Goal: Find specific page/section: Find specific page/section

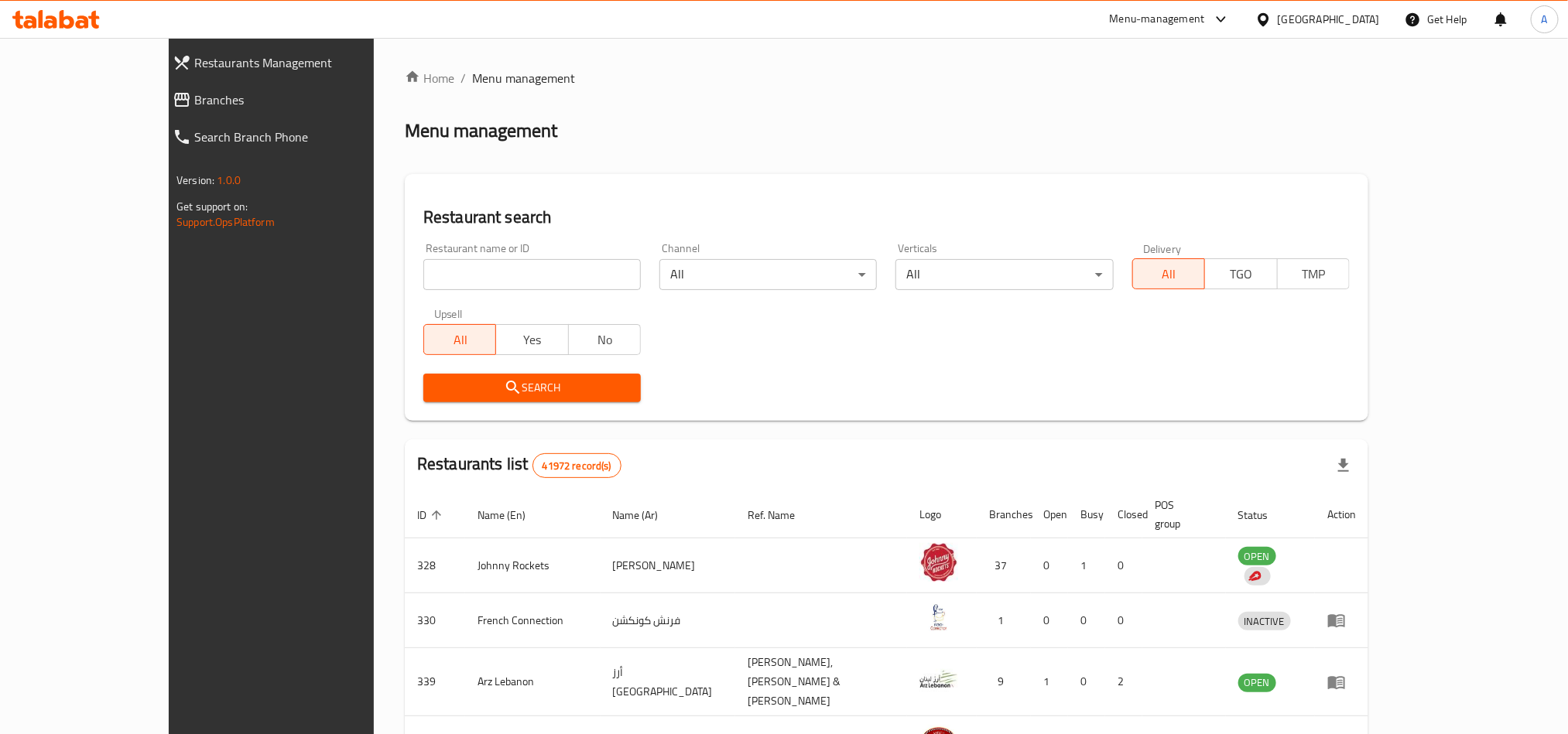
click at [489, 293] on div "Restaurant name or ID Restaurant name or ID" at bounding box center [532, 266] width 236 height 66
click at [507, 266] on input "search" at bounding box center [532, 274] width 217 height 31
paste input "(777170)"
click at [453, 283] on input "(777170)" at bounding box center [532, 274] width 217 height 31
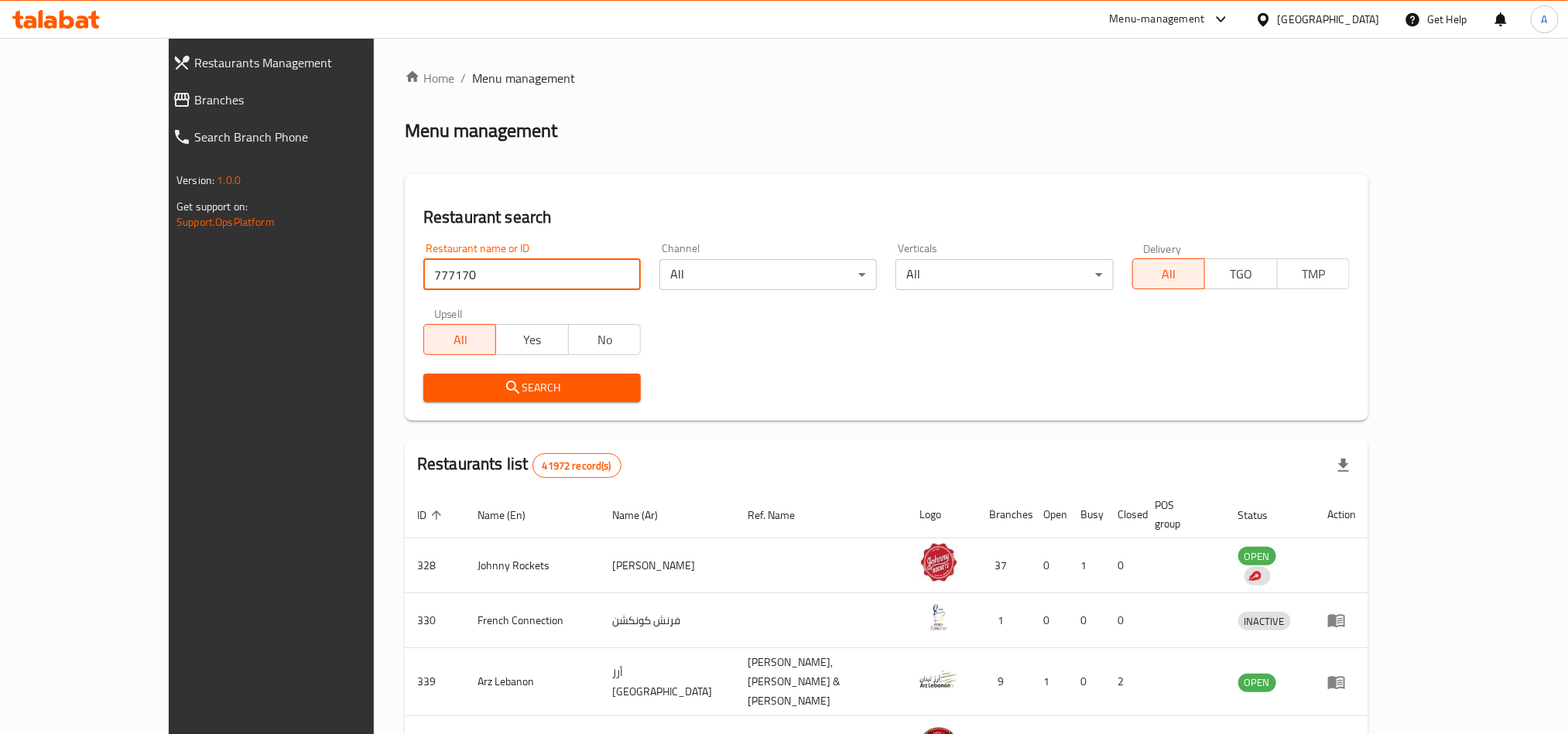
type input "777170"
click button "Search" at bounding box center [532, 388] width 217 height 29
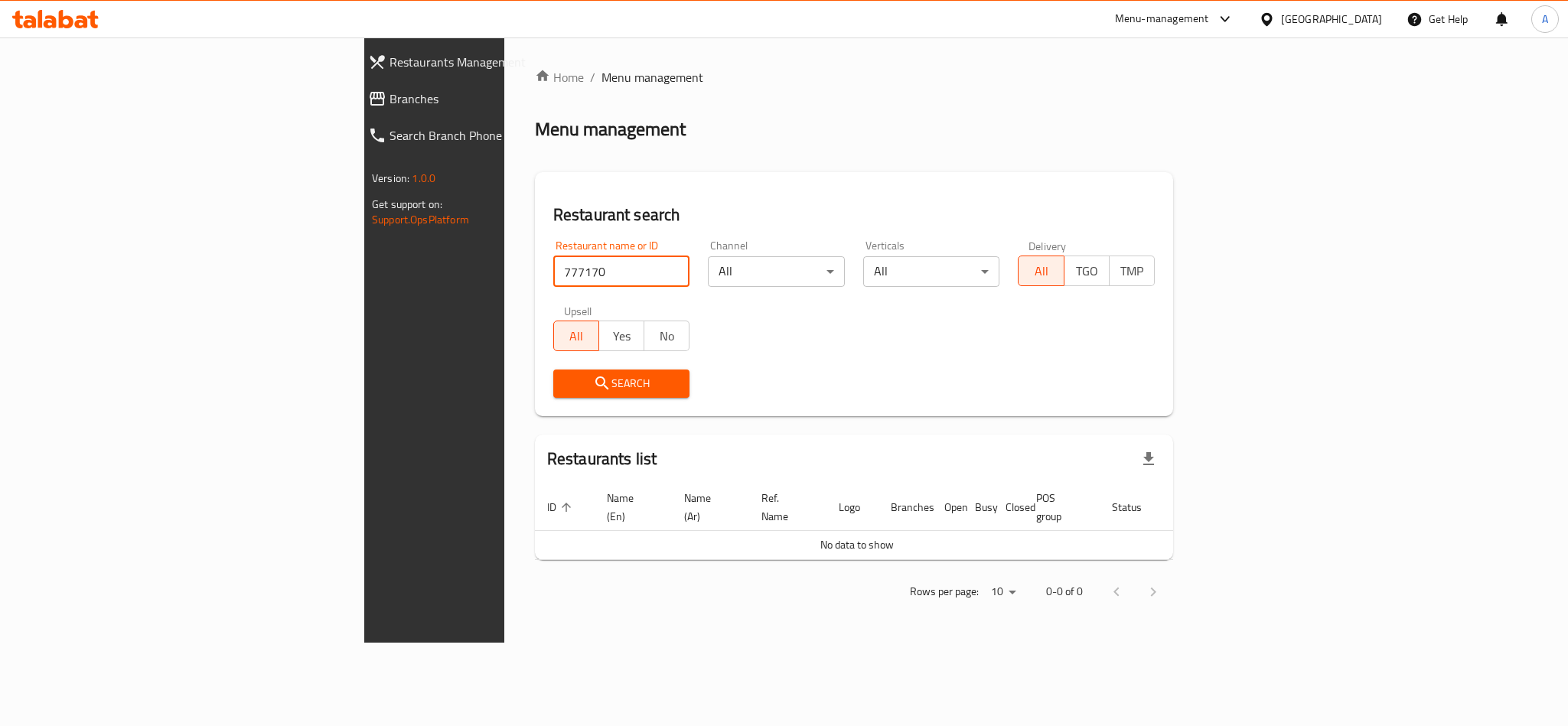
click at [389, 90] on span "Branches" at bounding box center [501, 98] width 224 height 18
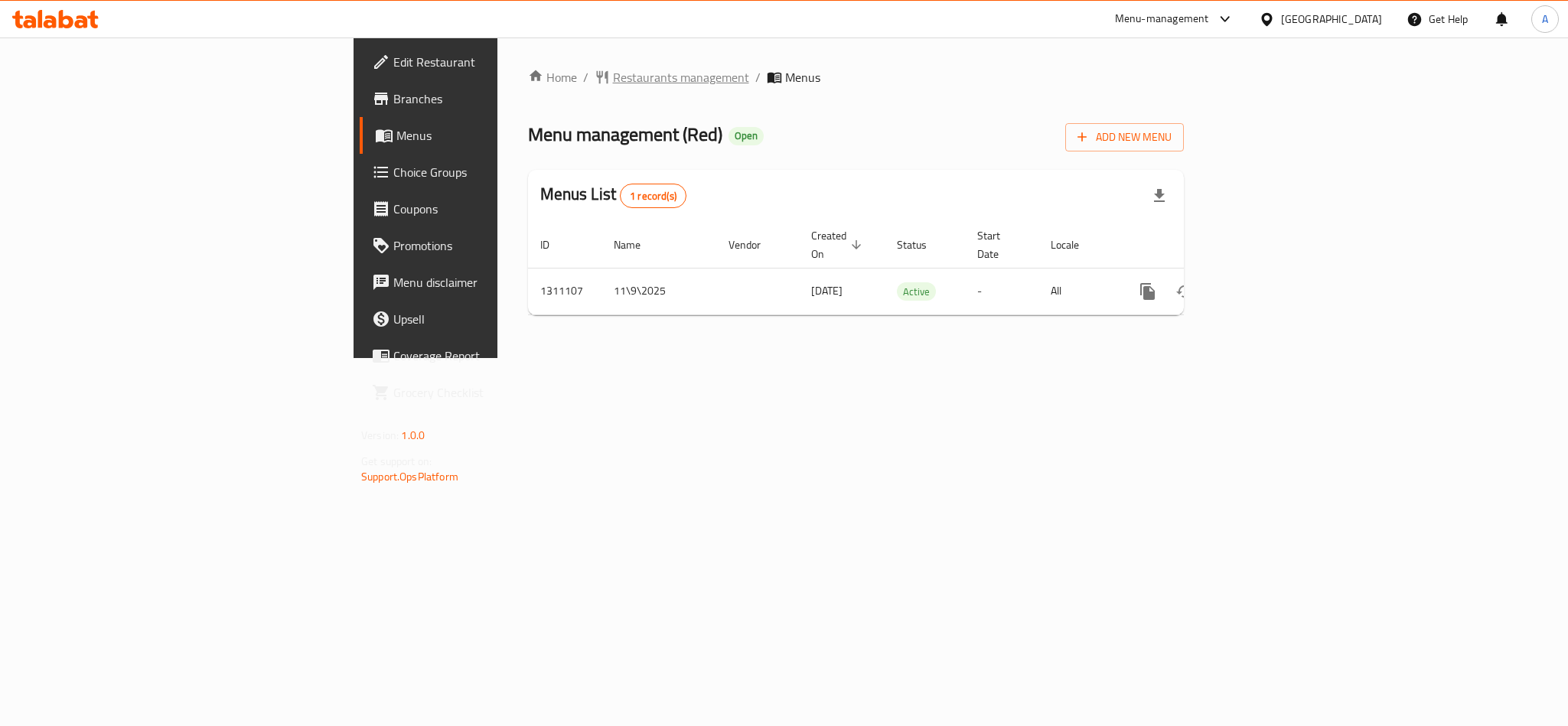
click at [612, 81] on span "Restaurants management" at bounding box center [681, 77] width 136 height 18
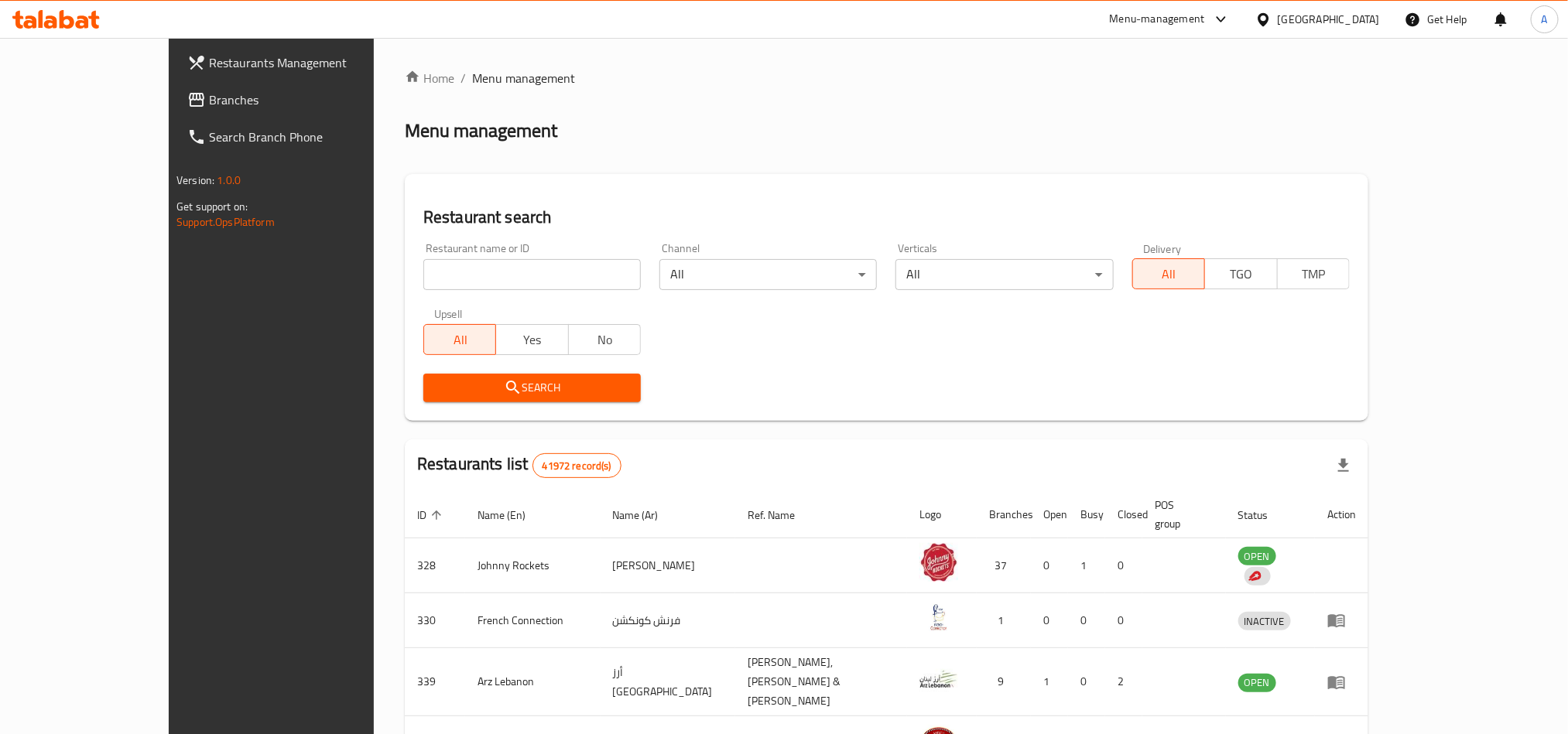
click at [510, 289] on input "search" at bounding box center [532, 274] width 217 height 31
paste input "777177"
type input "777177"
click at [534, 388] on span "Search" at bounding box center [533, 388] width 193 height 19
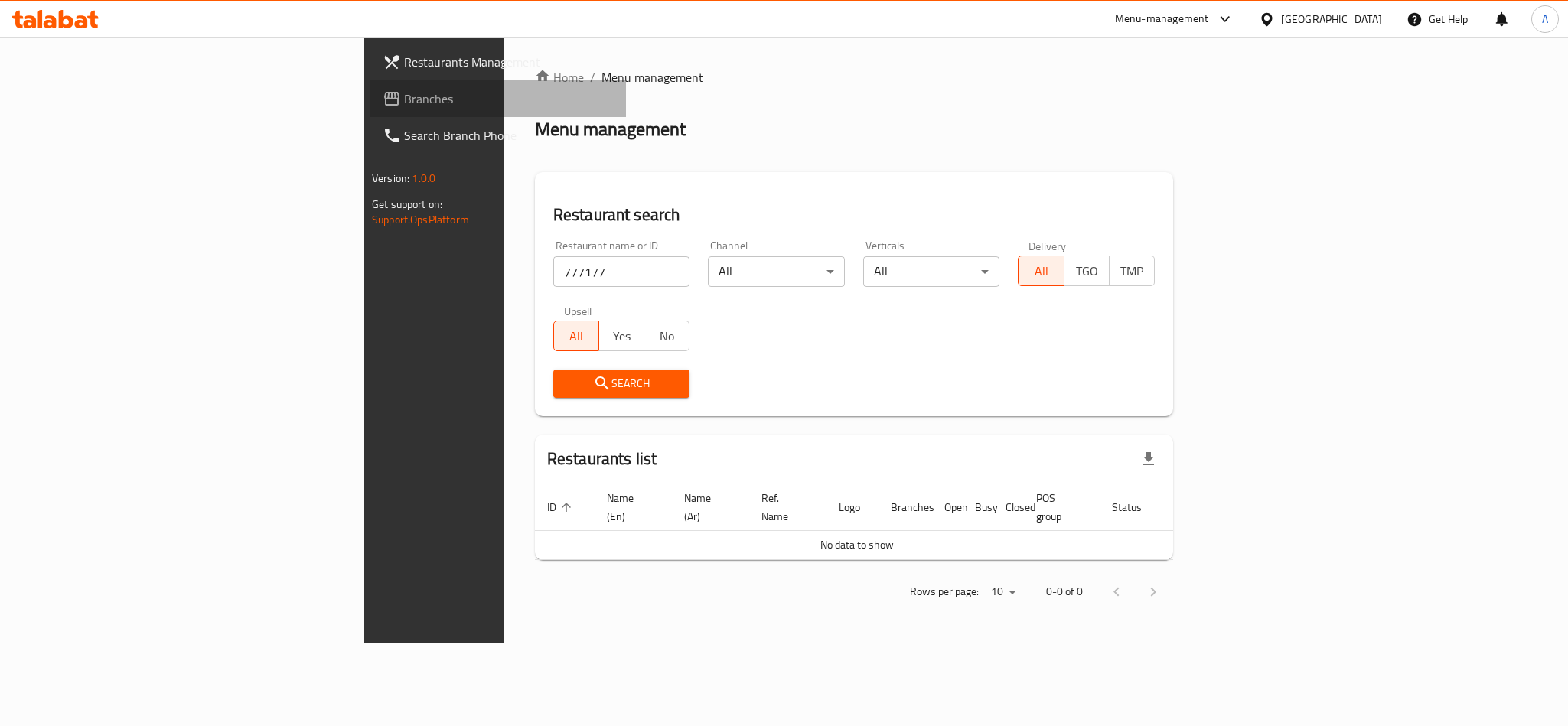
click at [404, 102] on span "Branches" at bounding box center [508, 98] width 210 height 18
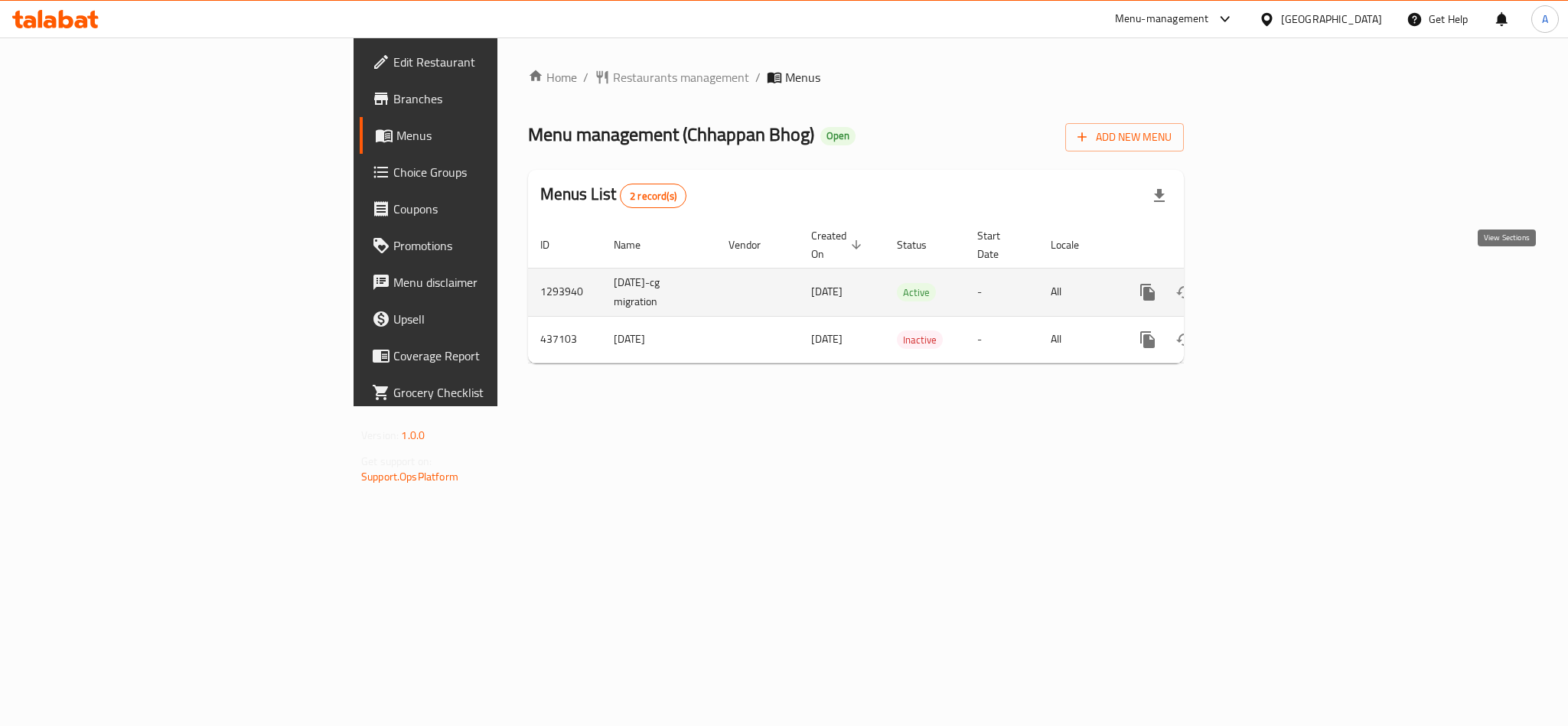
click at [1276, 281] on link "enhanced table" at bounding box center [1257, 292] width 37 height 37
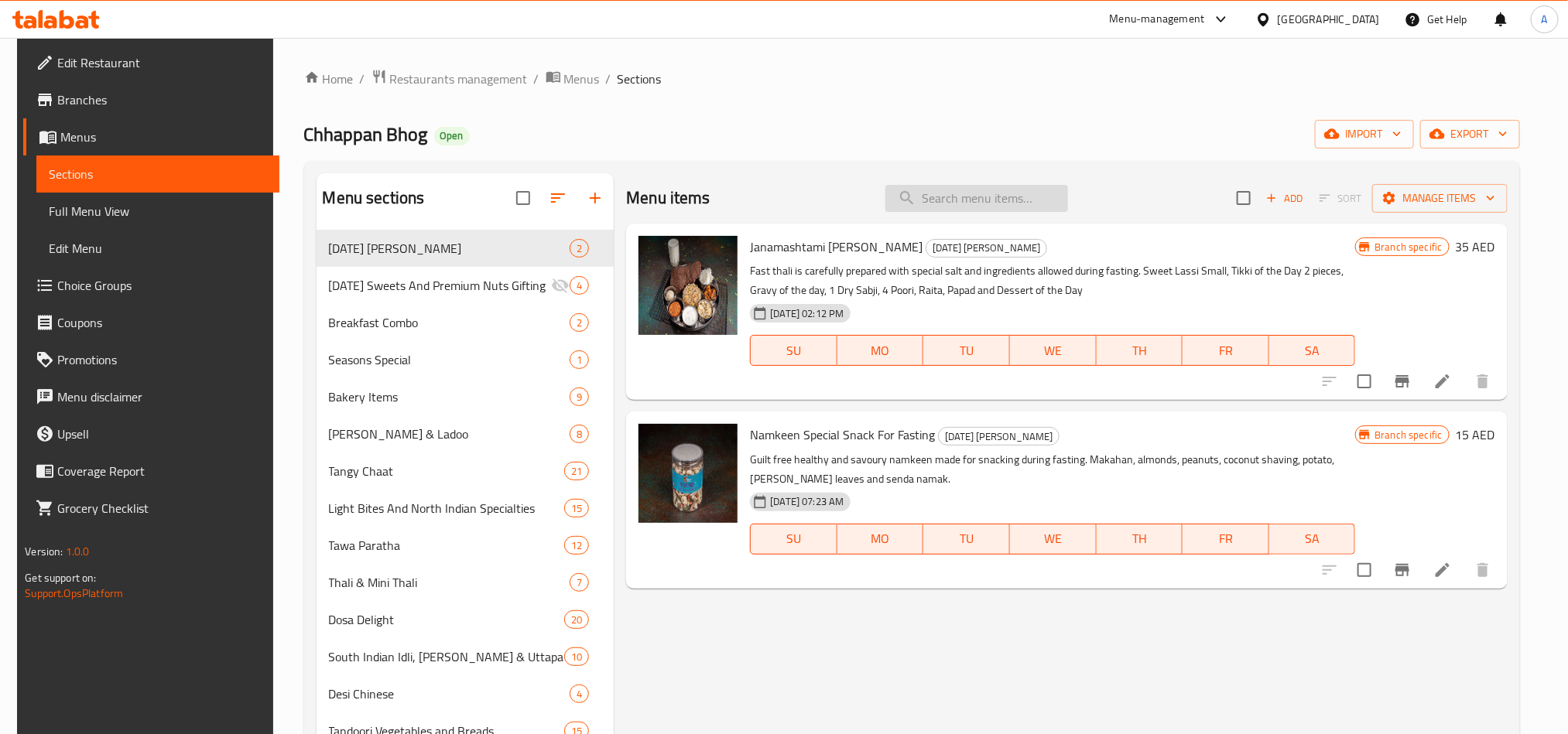
click at [998, 209] on input "search" at bounding box center [976, 198] width 183 height 27
click at [1365, 21] on div "[GEOGRAPHIC_DATA]" at bounding box center [1328, 19] width 102 height 17
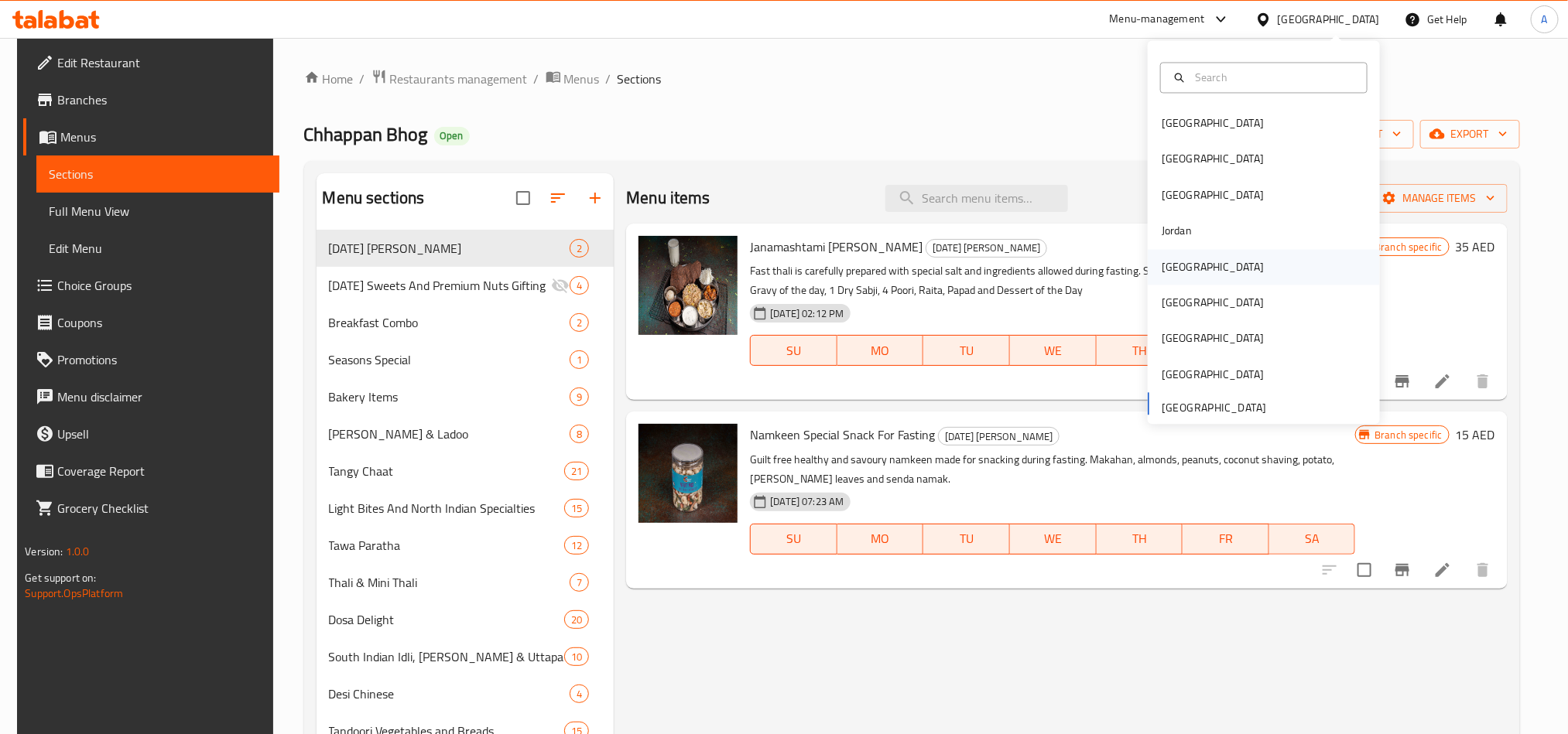
click at [1165, 270] on div "Kuwait" at bounding box center [1212, 267] width 102 height 17
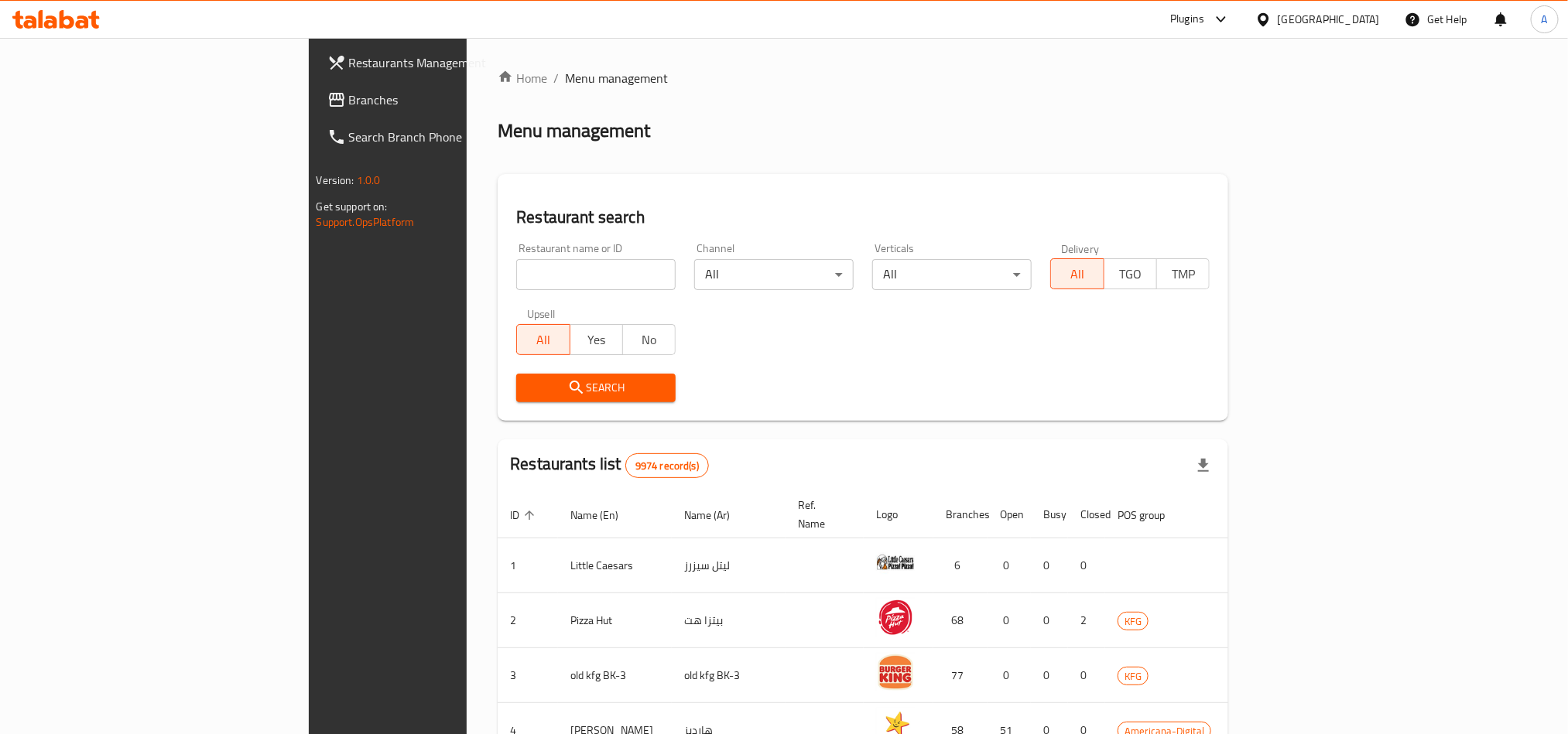
click at [516, 282] on input "search" at bounding box center [596, 274] width 160 height 31
paste input "37599"
type input "37599"
click button "Search" at bounding box center [596, 388] width 160 height 29
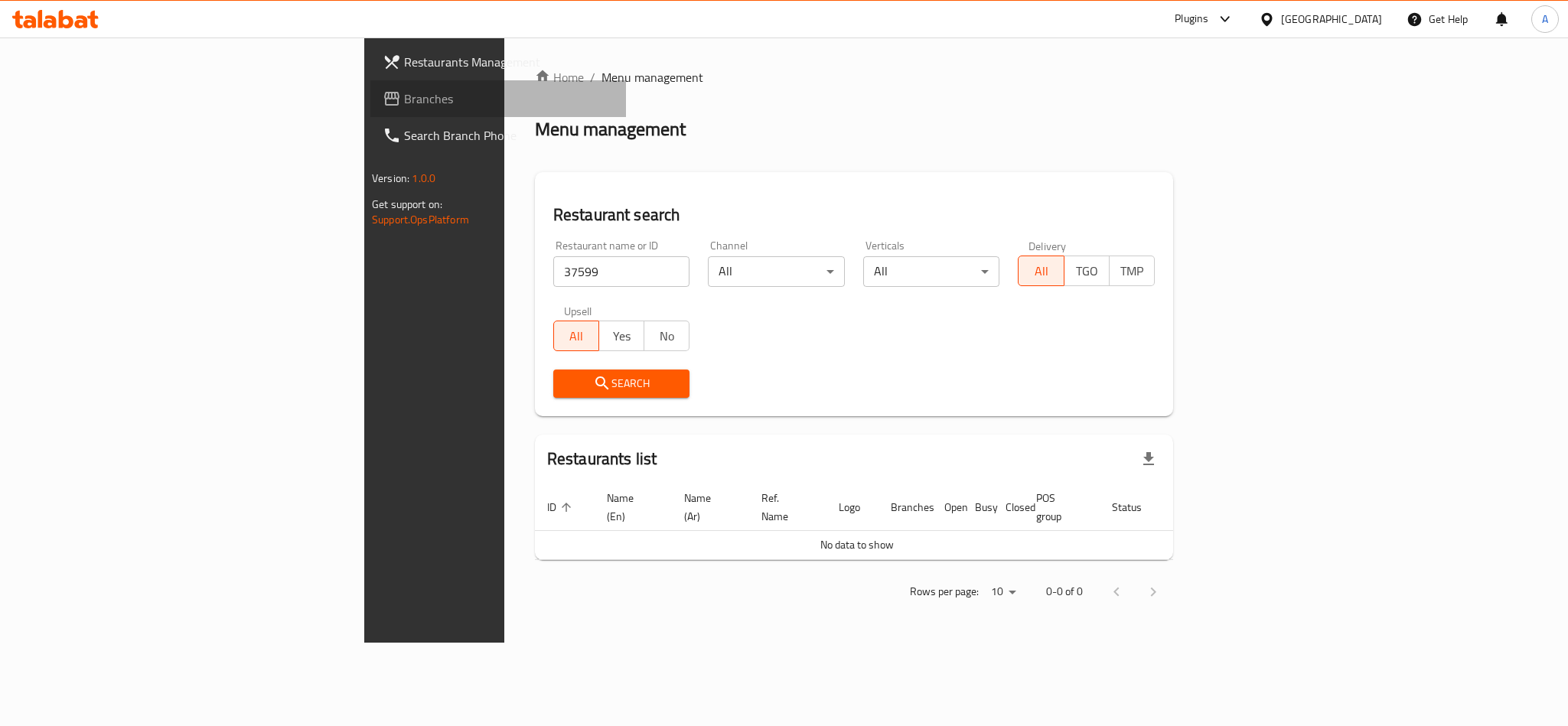
click at [370, 87] on link "Branches" at bounding box center [498, 98] width 255 height 37
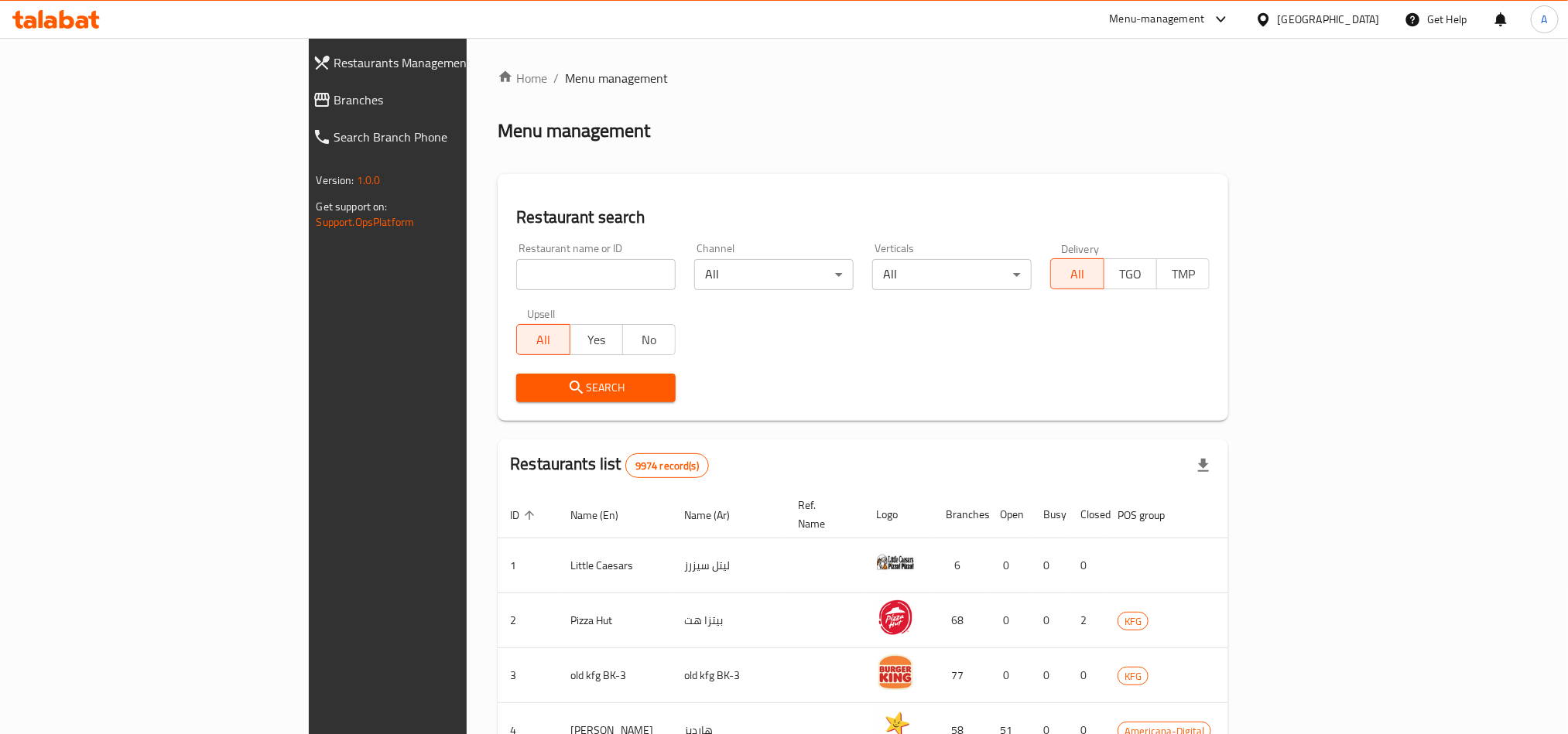
click at [516, 274] on input "search" at bounding box center [596, 274] width 160 height 31
paste input "35728"
type input "35728"
click button "Search" at bounding box center [596, 388] width 160 height 29
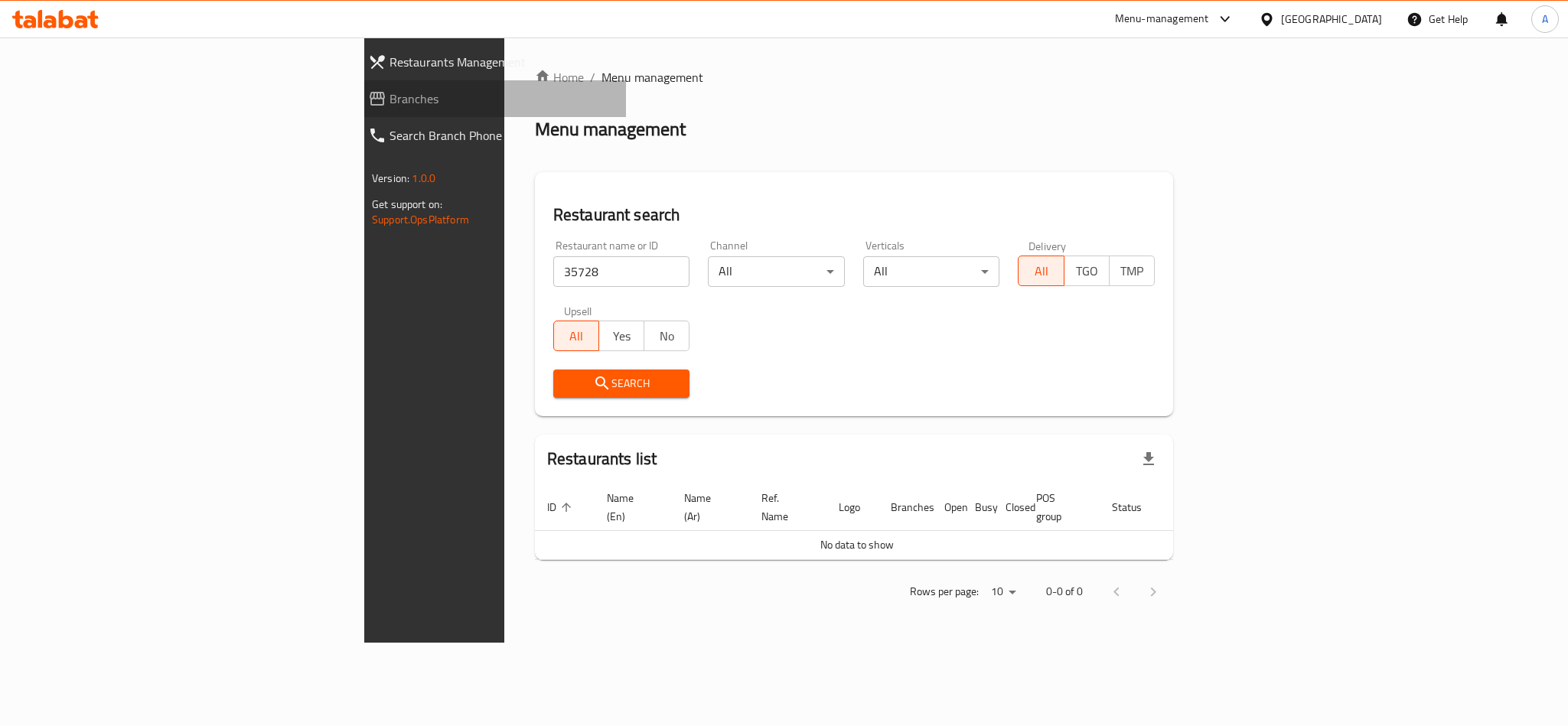
click at [355, 85] on link "Branches" at bounding box center [491, 98] width 270 height 37
